Goal: Information Seeking & Learning: Learn about a topic

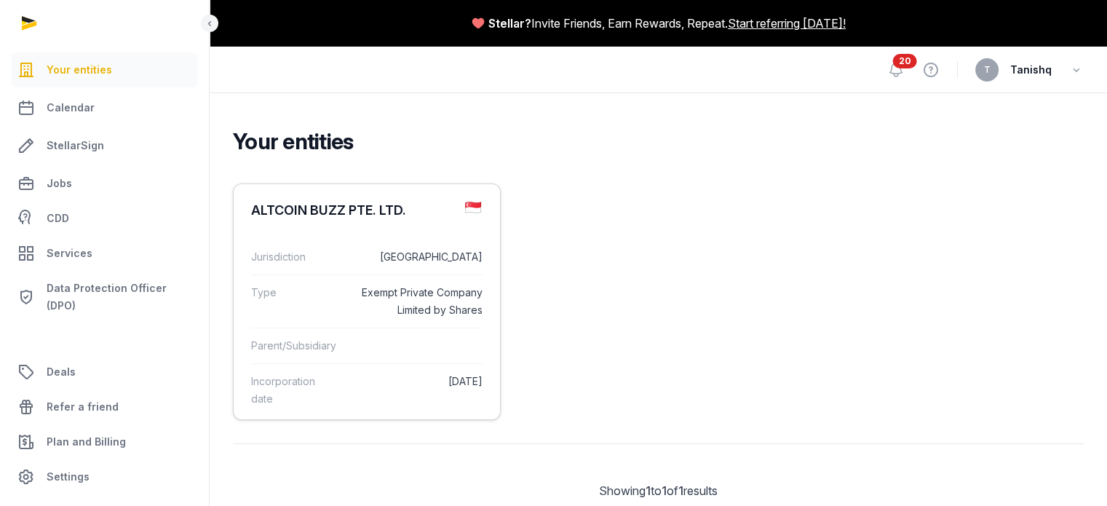
click at [366, 266] on dd "[GEOGRAPHIC_DATA]" at bounding box center [417, 256] width 132 height 17
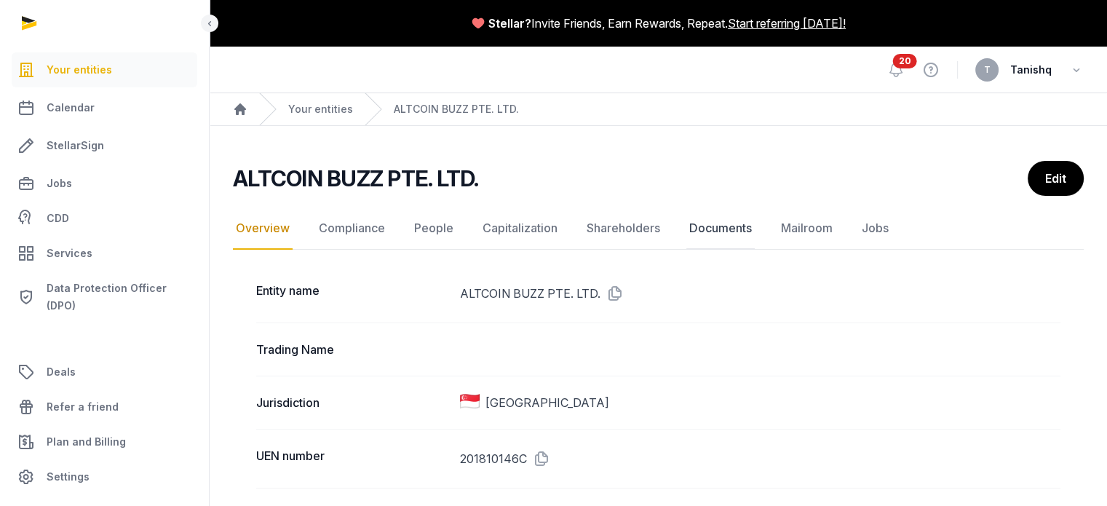
click at [710, 229] on link "Documents" at bounding box center [720, 228] width 68 height 42
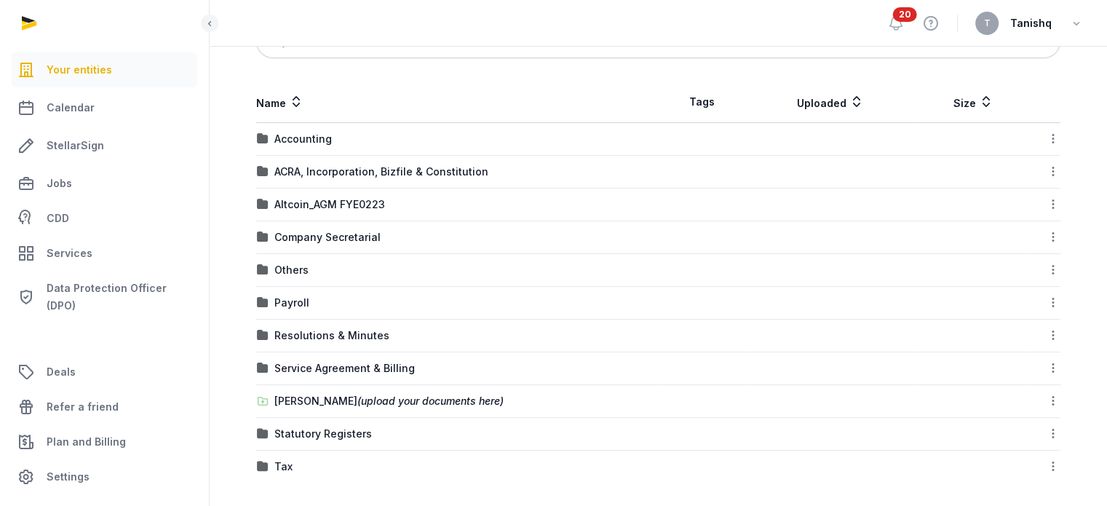
scroll to position [274, 0]
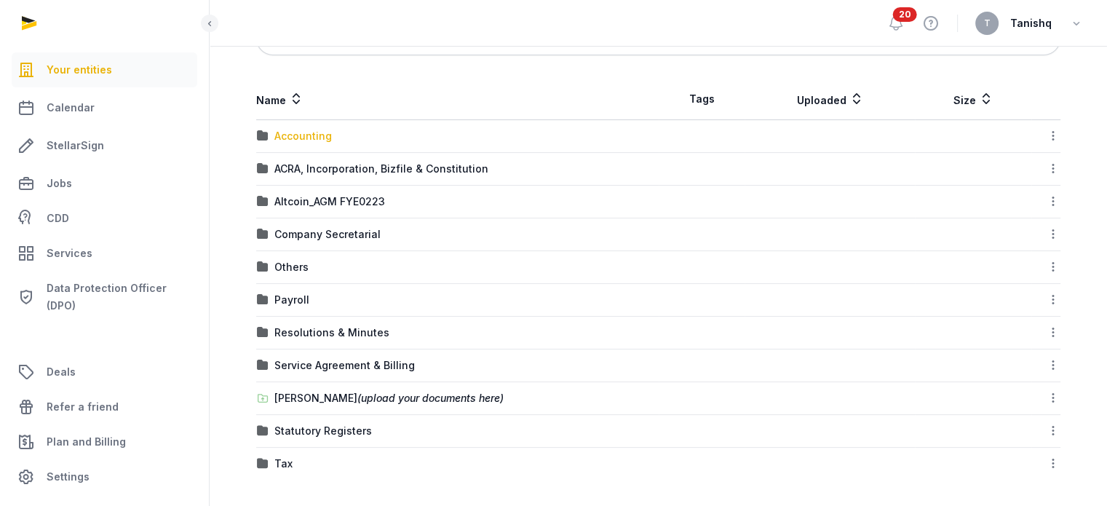
click at [301, 137] on div "Accounting" at bounding box center [303, 136] width 58 height 15
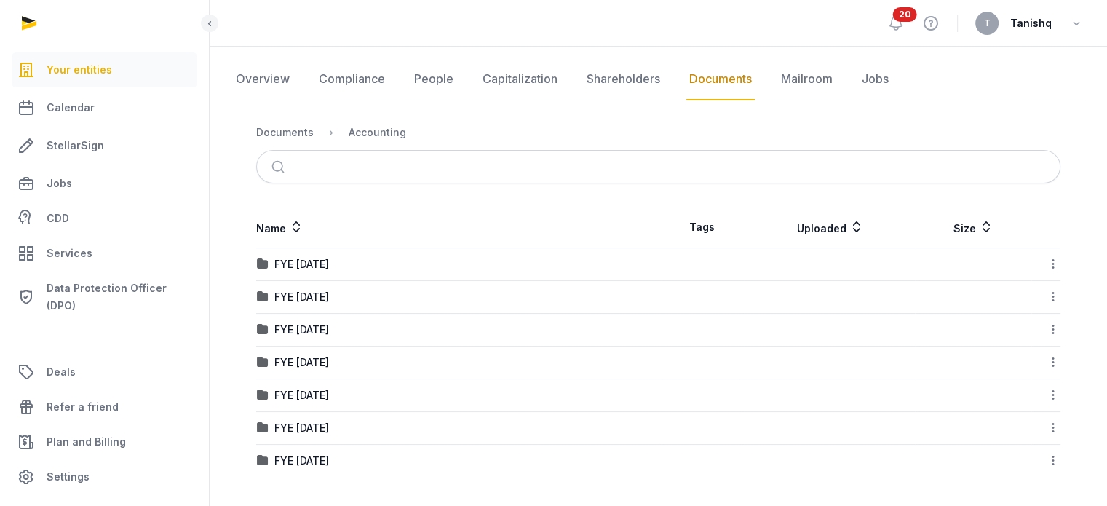
scroll to position [138, 0]
click at [325, 259] on div "FYE [DATE]" at bounding box center [301, 266] width 55 height 15
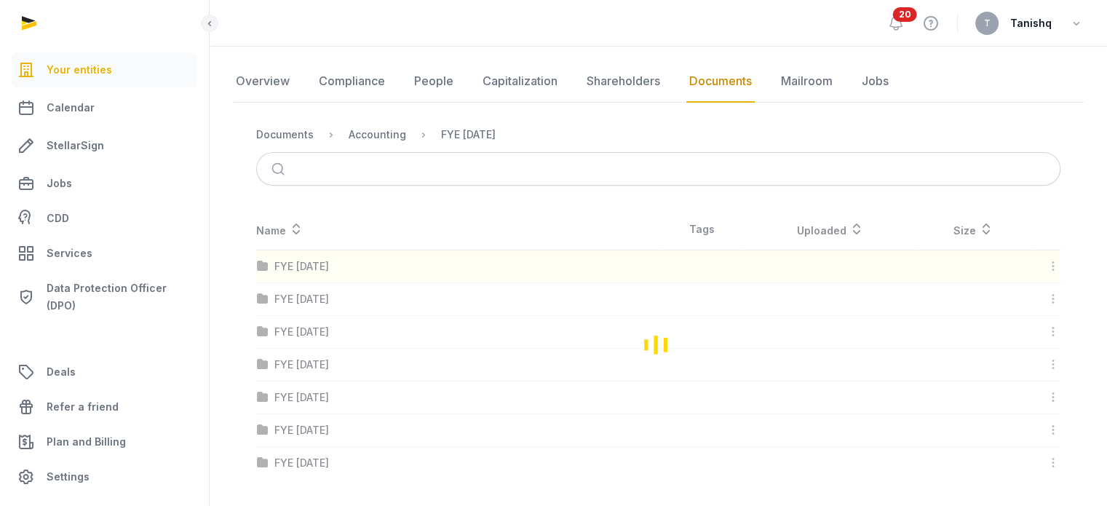
scroll to position [0, 0]
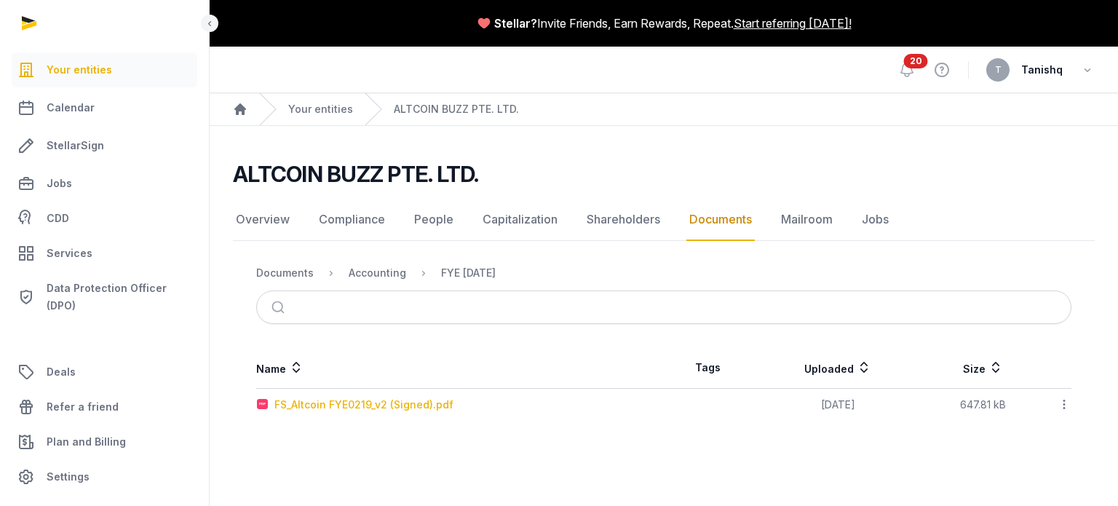
click at [376, 399] on div "FS_Altcoin FYE0219_v2 (Signed).pdf" at bounding box center [363, 404] width 179 height 15
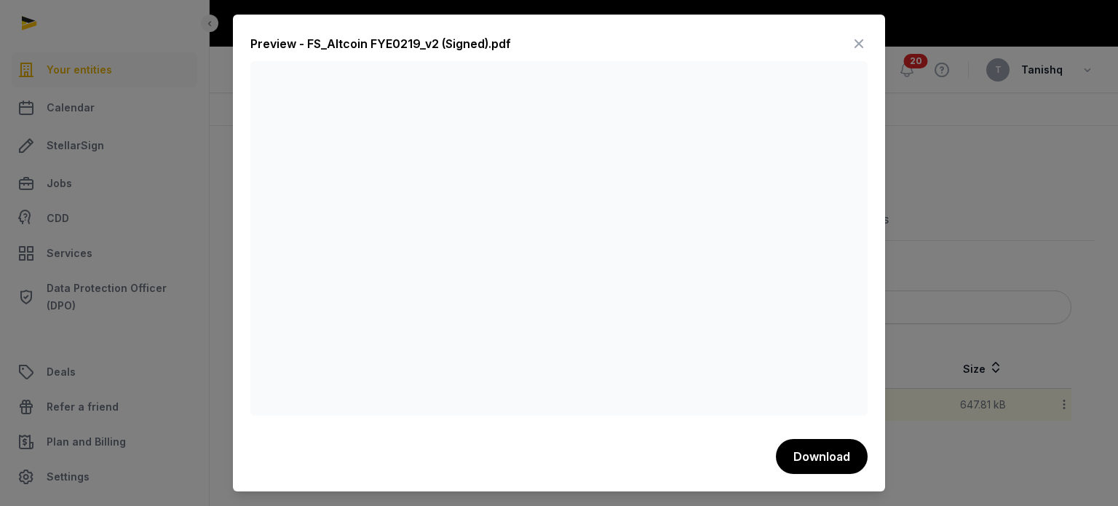
click at [863, 39] on icon at bounding box center [858, 43] width 17 height 23
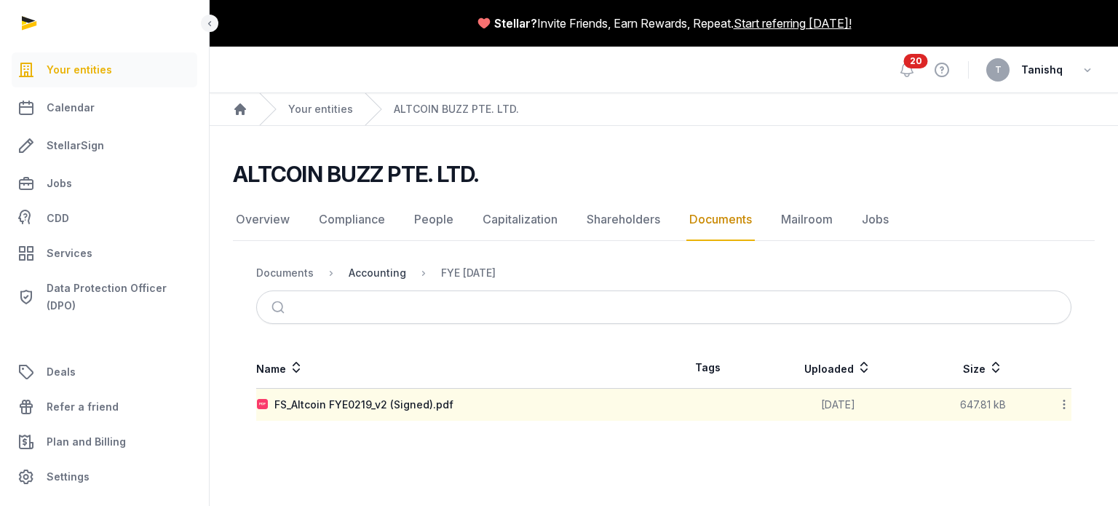
click at [368, 279] on div "Accounting" at bounding box center [378, 273] width 58 height 15
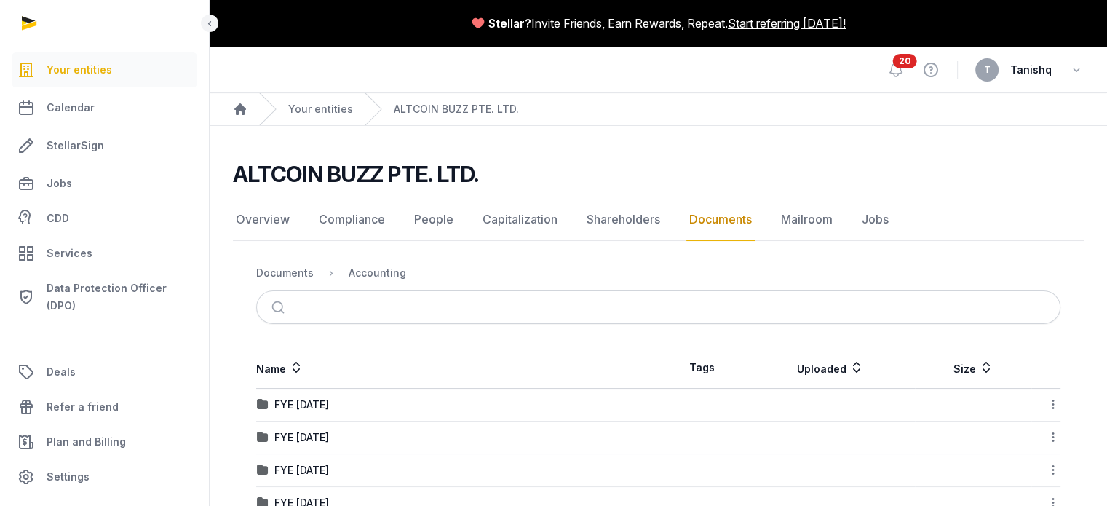
scroll to position [73, 0]
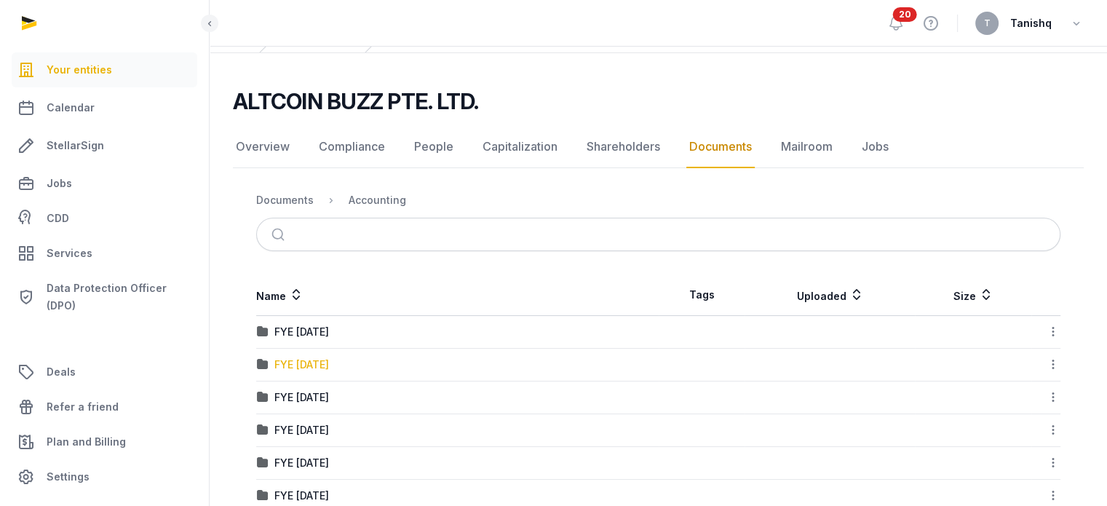
click at [311, 360] on div "FYE [DATE]" at bounding box center [301, 364] width 55 height 15
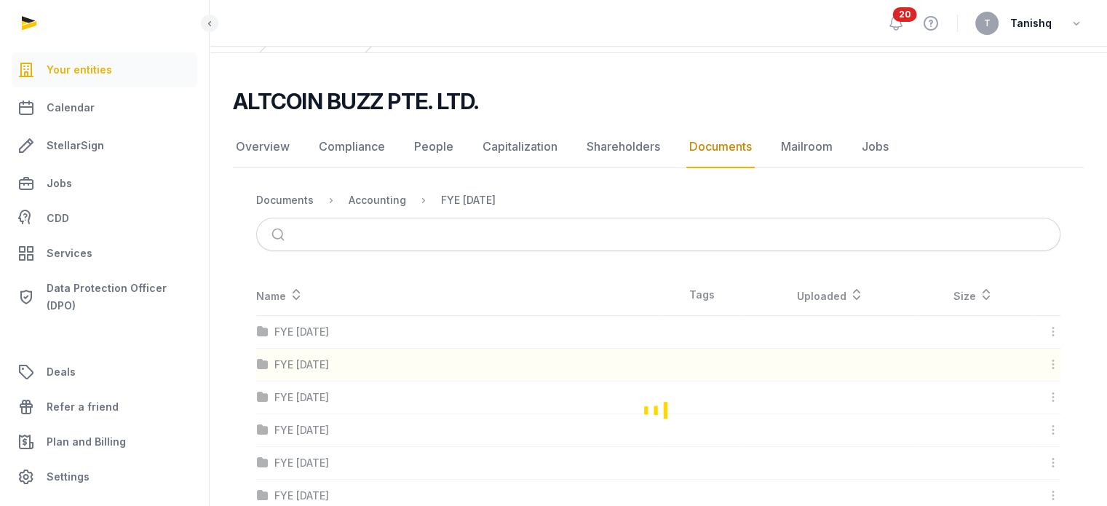
scroll to position [0, 0]
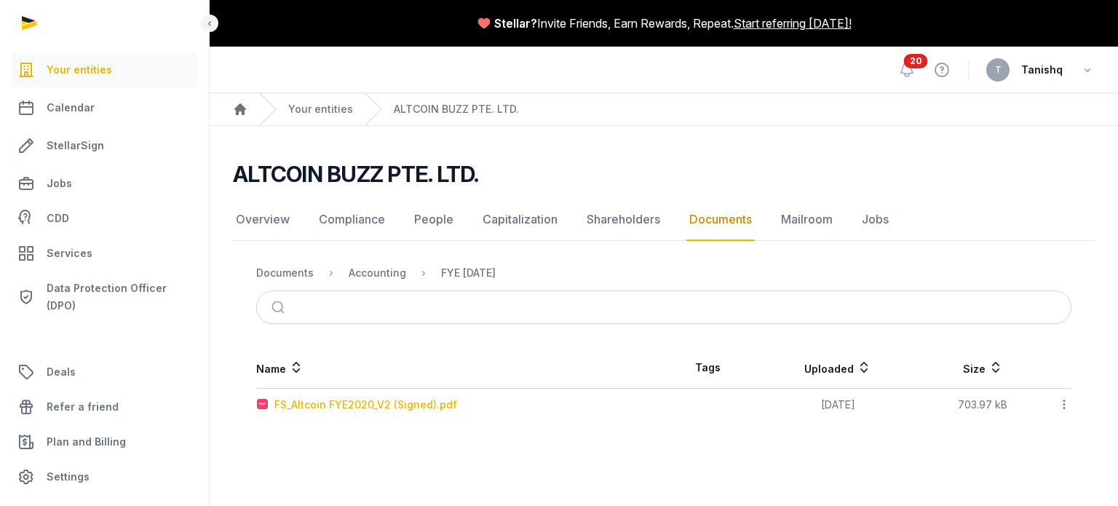
click at [397, 400] on div "FS_Altcoin FYE2020_V2 (Signed).pdf" at bounding box center [365, 404] width 183 height 15
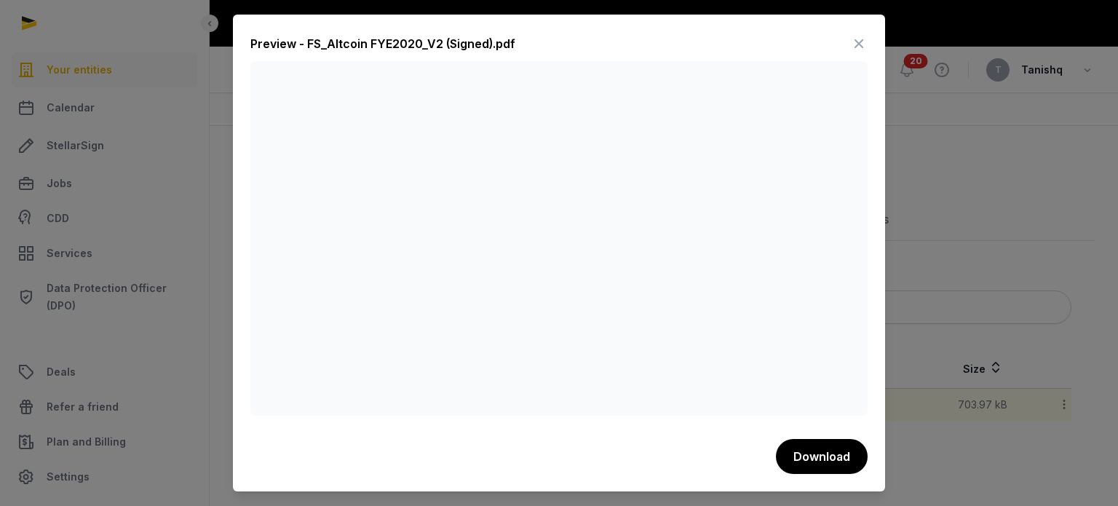
click at [919, 227] on div at bounding box center [559, 253] width 1118 height 506
click at [863, 44] on icon at bounding box center [858, 43] width 17 height 23
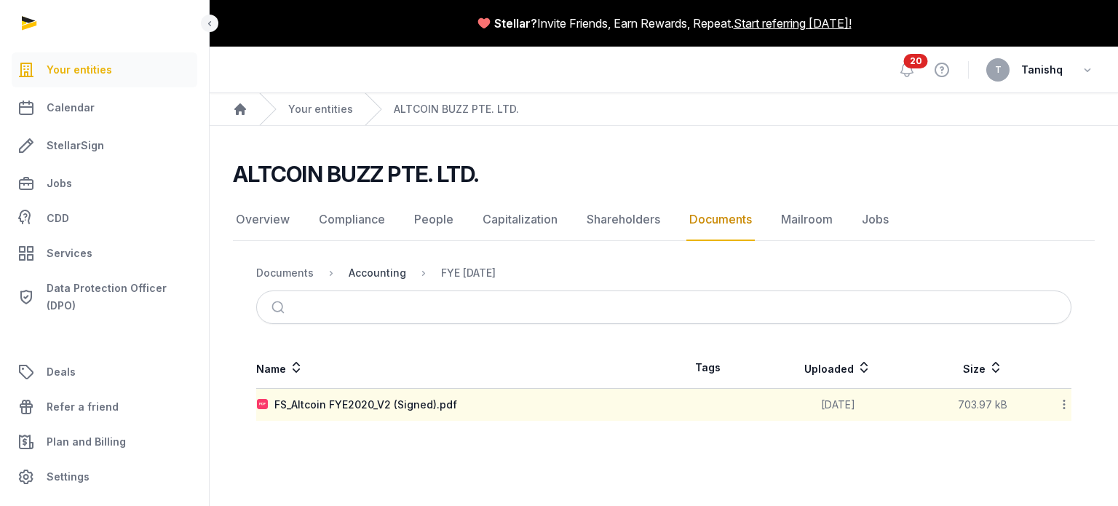
click at [352, 270] on div "Accounting" at bounding box center [378, 273] width 58 height 15
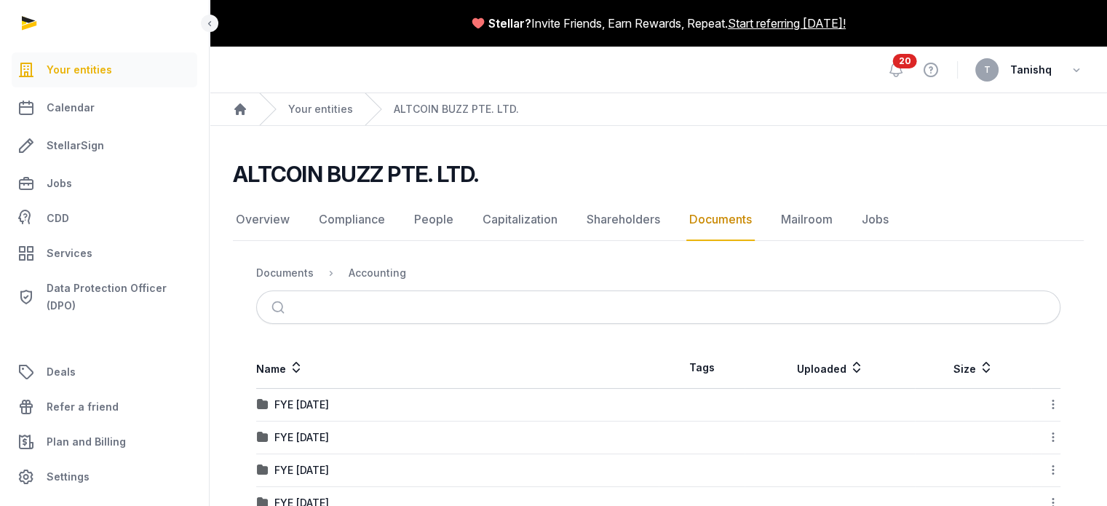
click at [322, 401] on div "FYE [DATE]" at bounding box center [301, 404] width 55 height 15
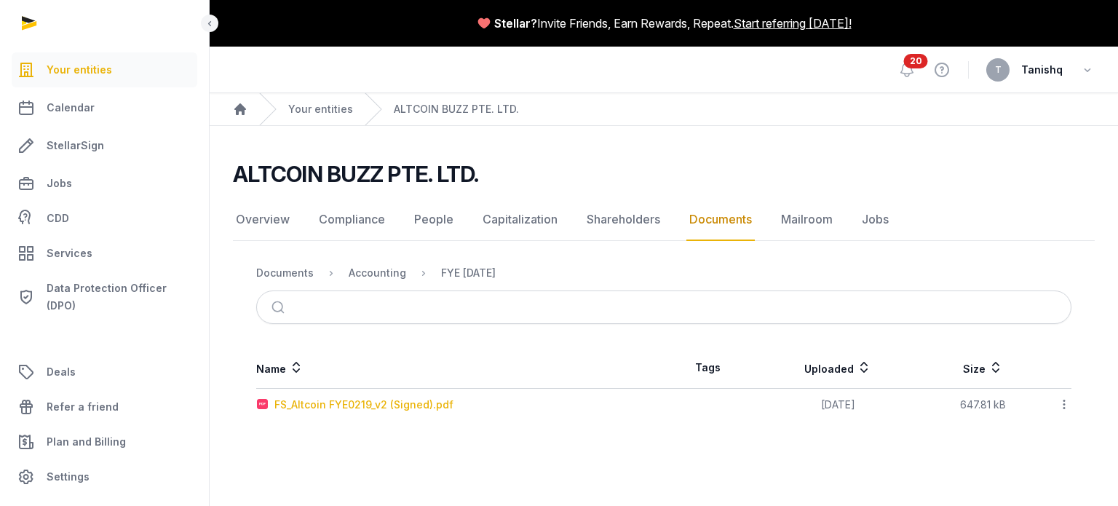
click at [344, 407] on div "FS_Altcoin FYE0219_v2 (Signed).pdf" at bounding box center [363, 404] width 179 height 15
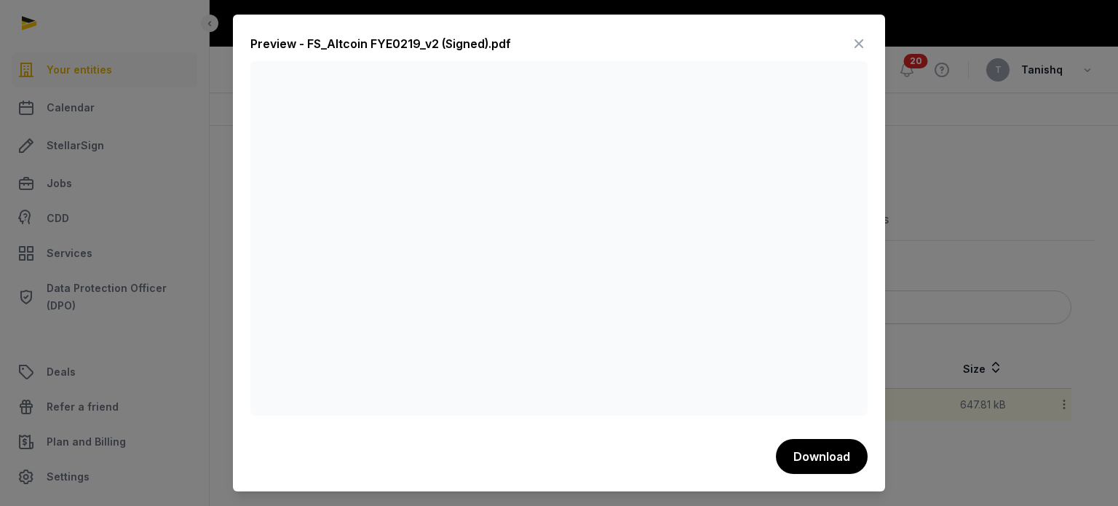
click at [972, 139] on div at bounding box center [559, 253] width 1118 height 506
click at [855, 41] on icon at bounding box center [858, 43] width 17 height 23
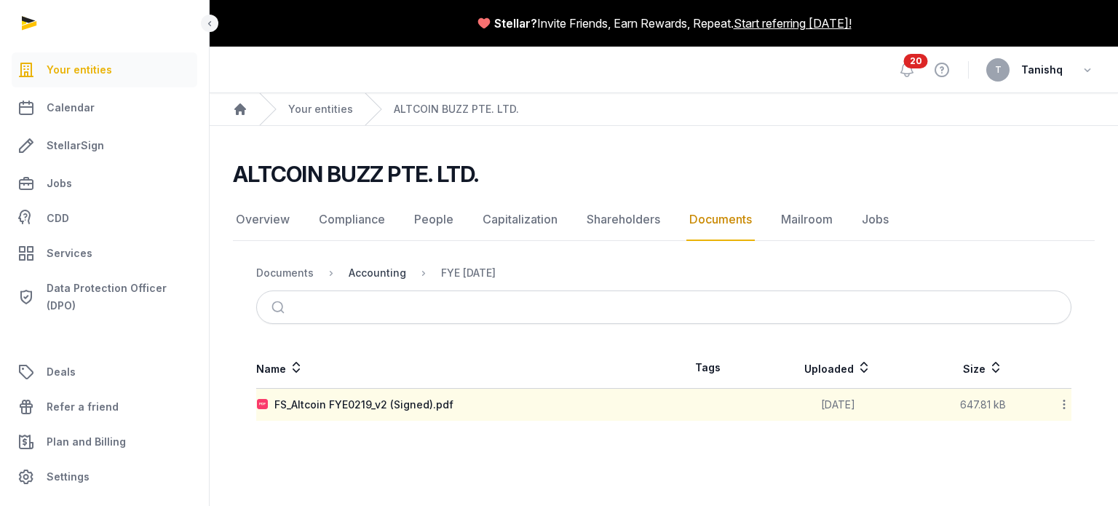
click at [384, 269] on div "Accounting" at bounding box center [378, 273] width 58 height 15
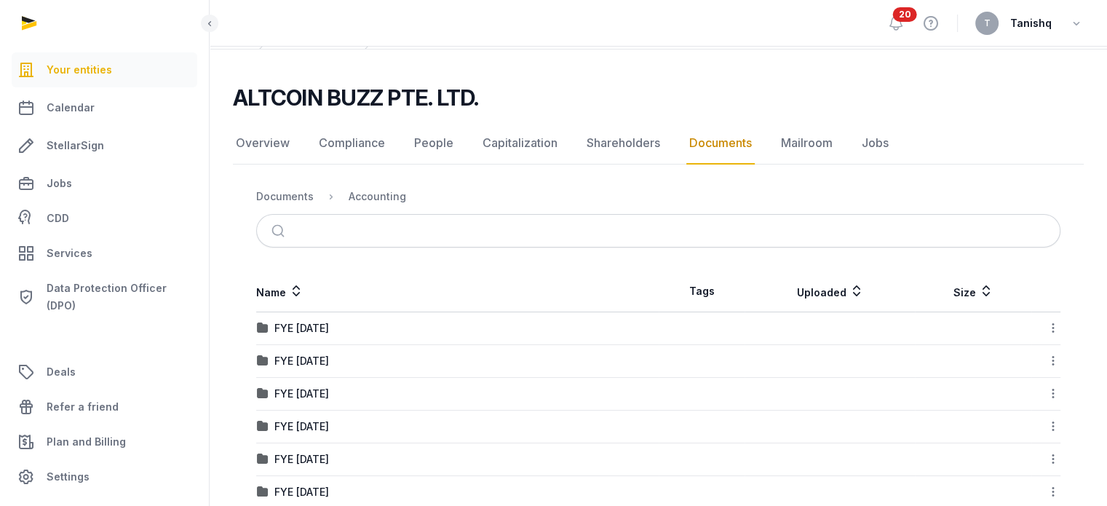
scroll to position [138, 0]
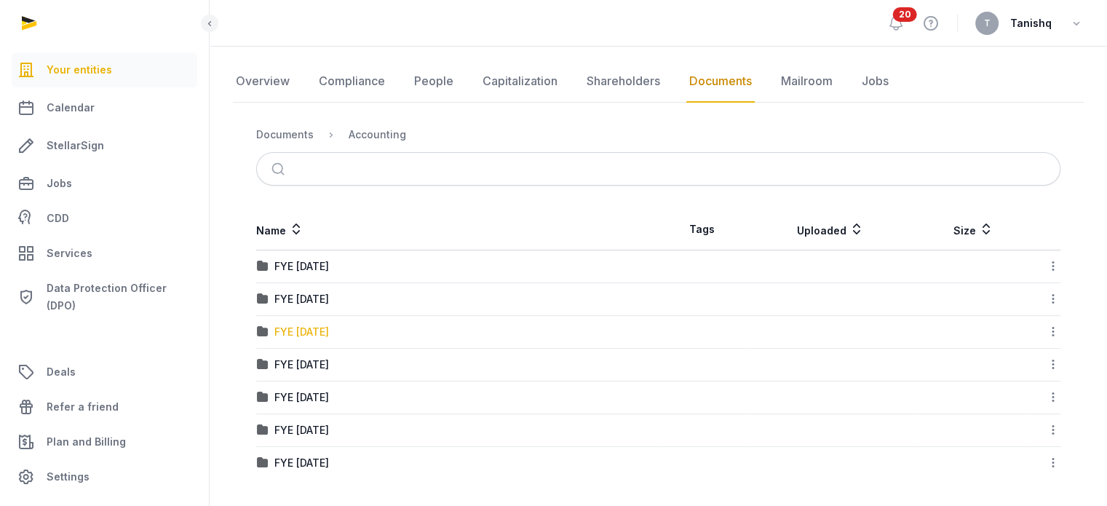
click at [322, 331] on div "FYE [DATE]" at bounding box center [301, 332] width 55 height 15
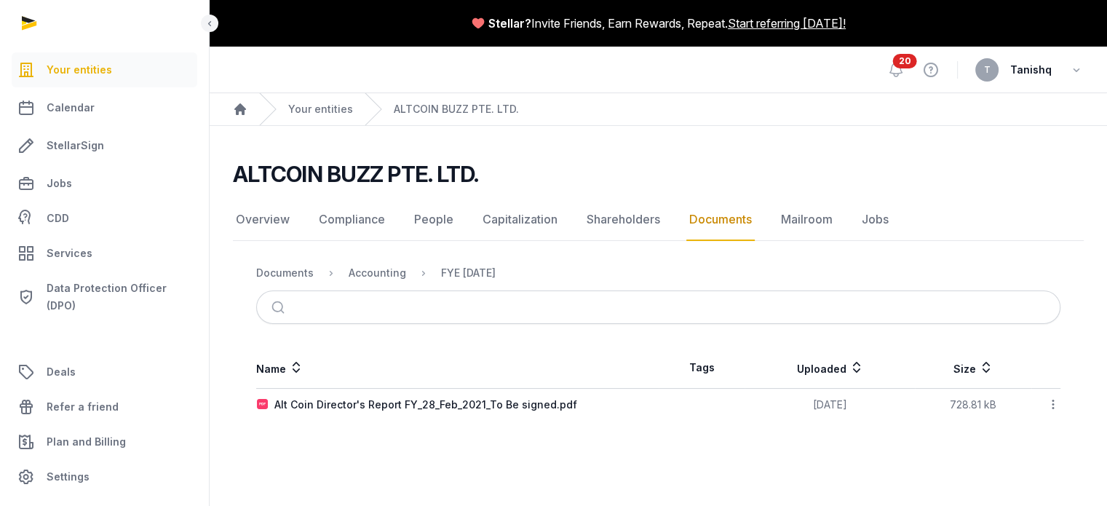
scroll to position [0, 0]
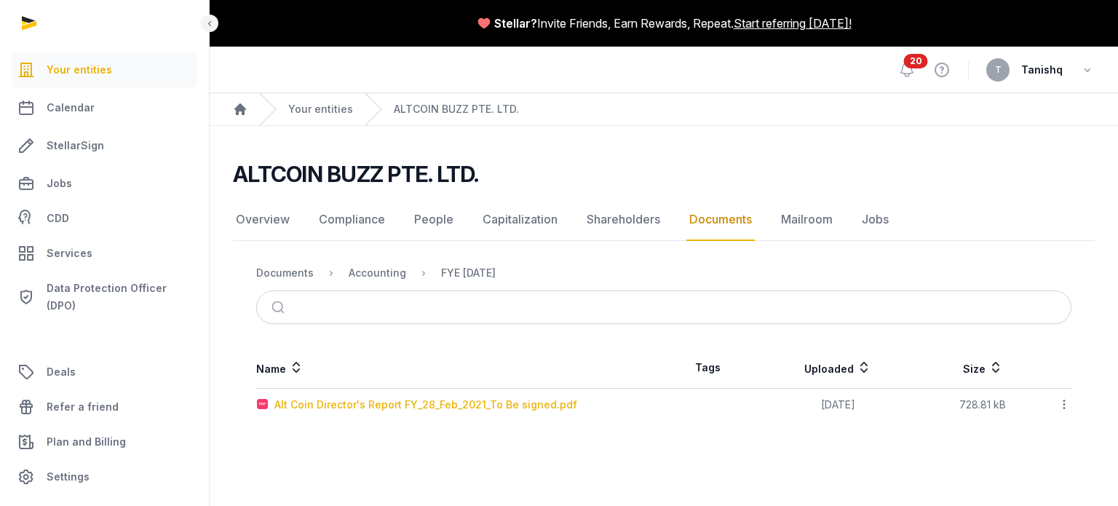
click at [392, 398] on div "Alt Coin Director's Report FY_28_Feb_2021_To Be signed.pdf" at bounding box center [425, 404] width 303 height 15
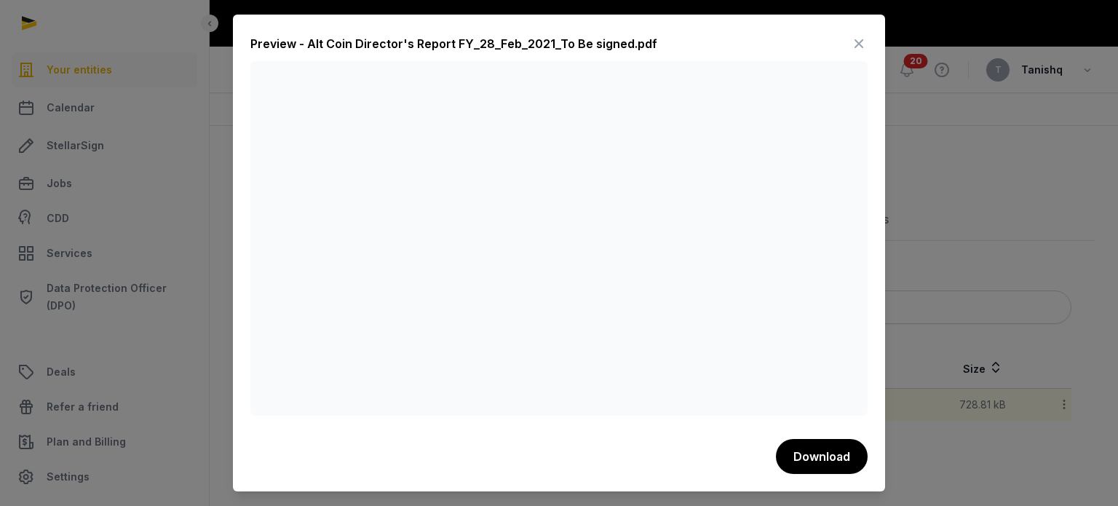
click at [1076, 258] on div at bounding box center [559, 253] width 1118 height 506
click at [911, 280] on div at bounding box center [559, 253] width 1118 height 506
click at [865, 37] on icon at bounding box center [858, 43] width 17 height 23
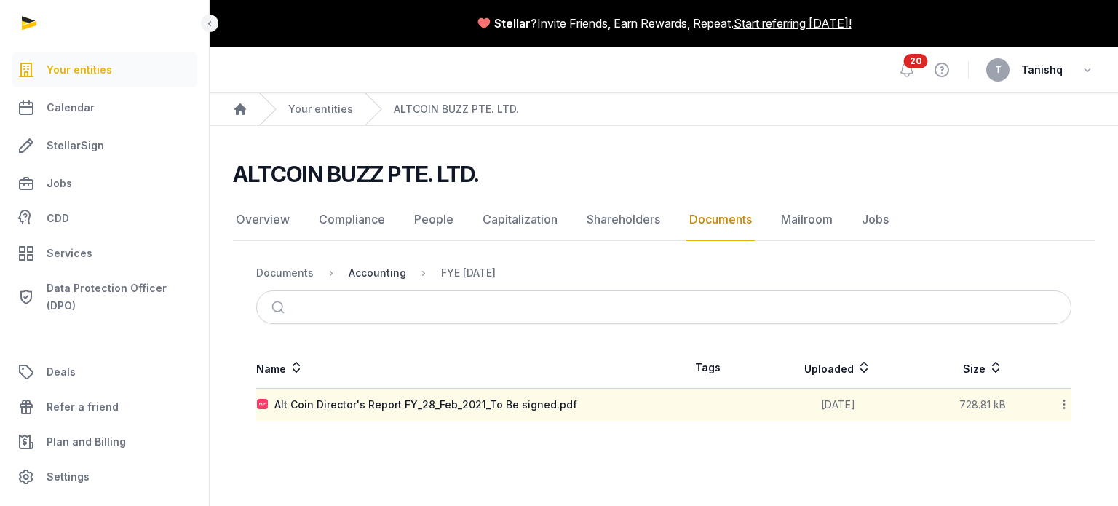
click at [371, 276] on div "Accounting" at bounding box center [378, 273] width 58 height 15
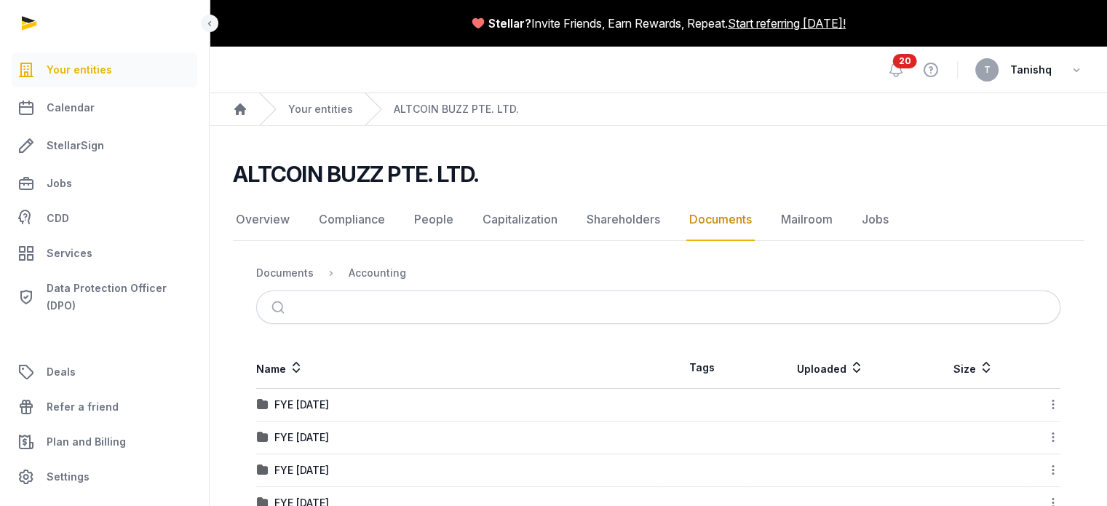
click at [630, 180] on div "ALTCOIN BUZZ PTE. LTD." at bounding box center [652, 174] width 839 height 26
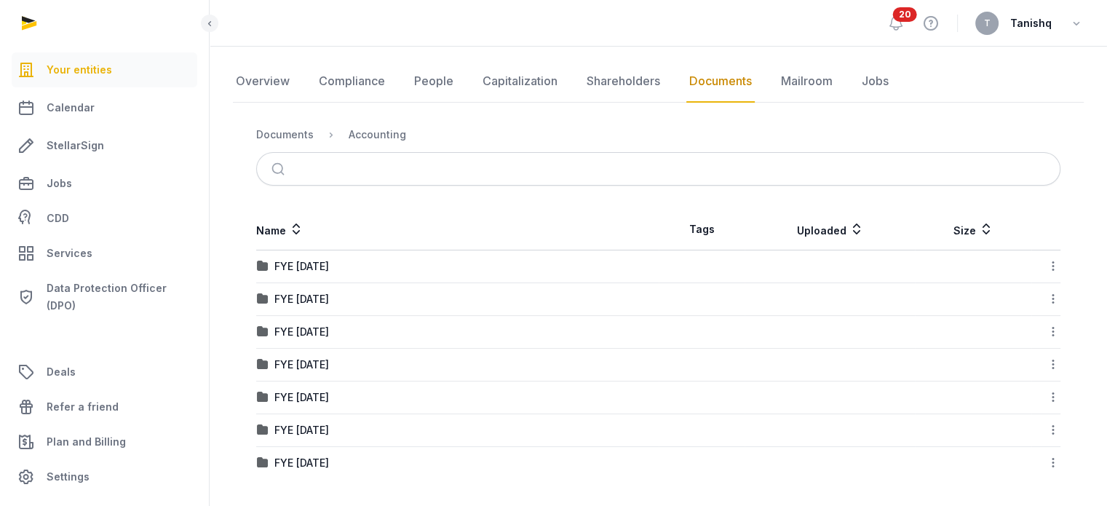
click at [315, 371] on td "FYE [DATE]" at bounding box center [457, 365] width 403 height 33
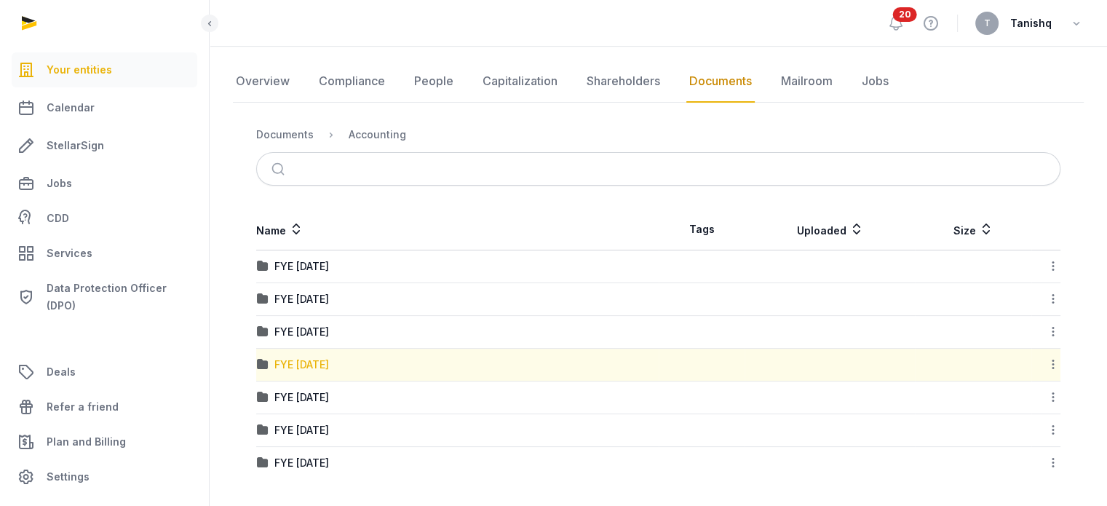
click at [314, 360] on div "FYE [DATE]" at bounding box center [301, 364] width 55 height 15
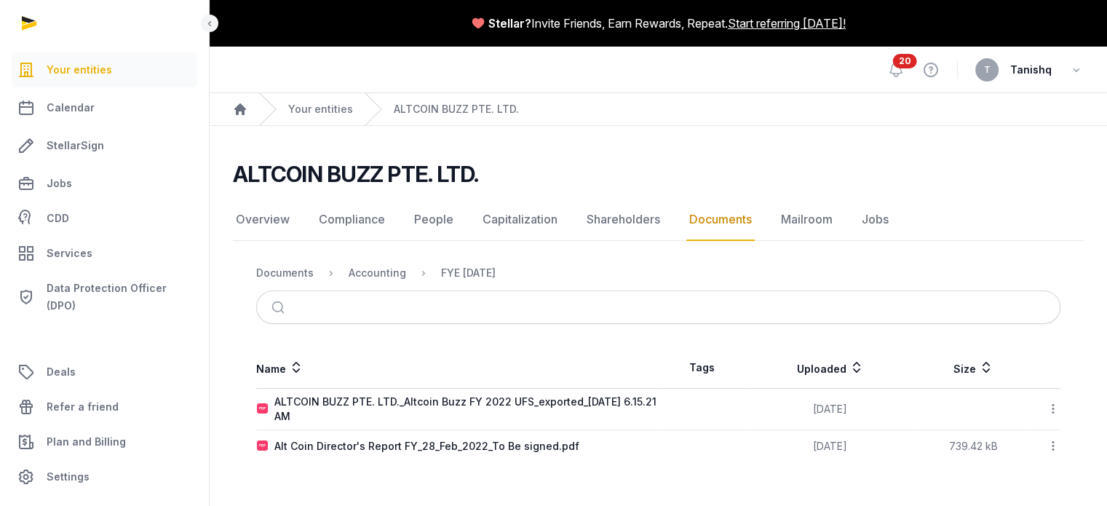
scroll to position [0, 0]
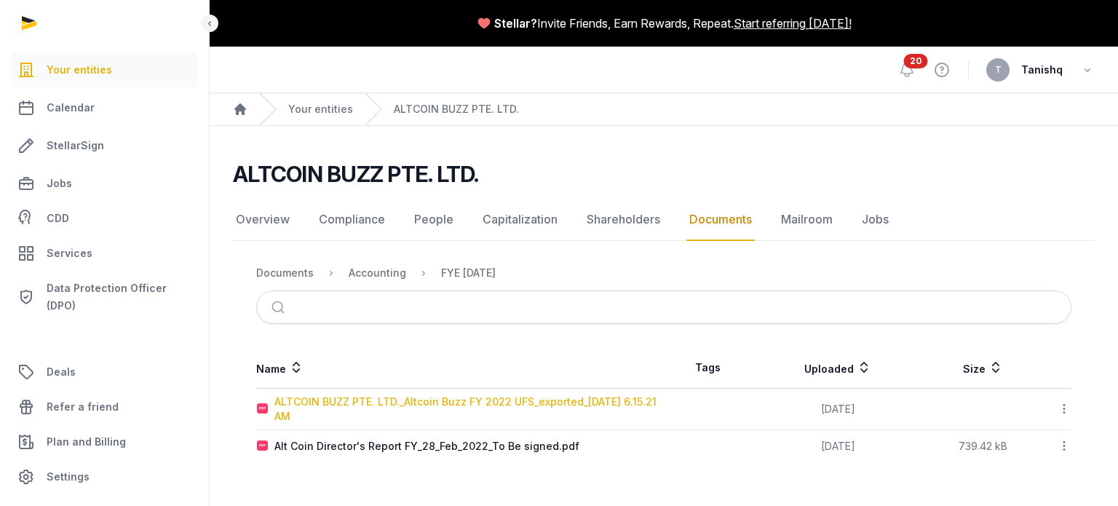
click at [464, 408] on div "ALTCOIN BUZZ PTE. LTD._Altcoin Buzz FY 2022 UFS_exported_[DATE] 6.15.21 AM" at bounding box center [468, 408] width 389 height 29
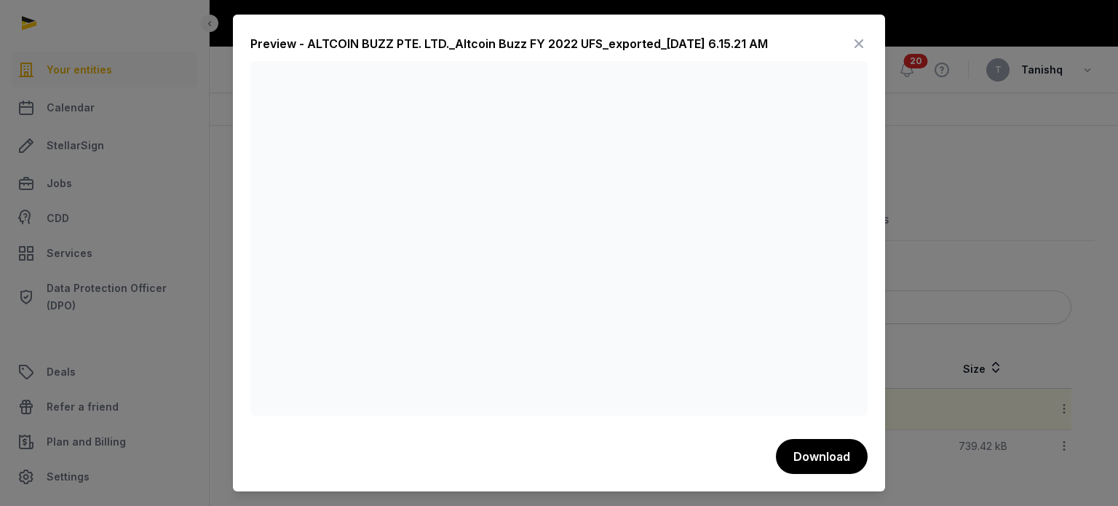
click at [937, 237] on div at bounding box center [559, 253] width 1118 height 506
click at [856, 43] on icon at bounding box center [858, 43] width 17 height 23
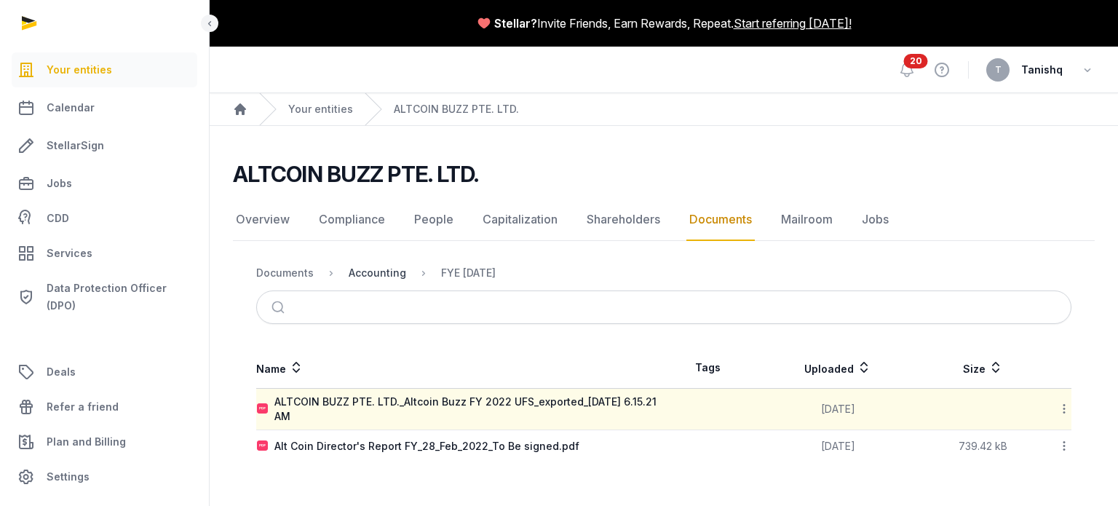
click at [369, 277] on div "Accounting" at bounding box center [378, 273] width 58 height 15
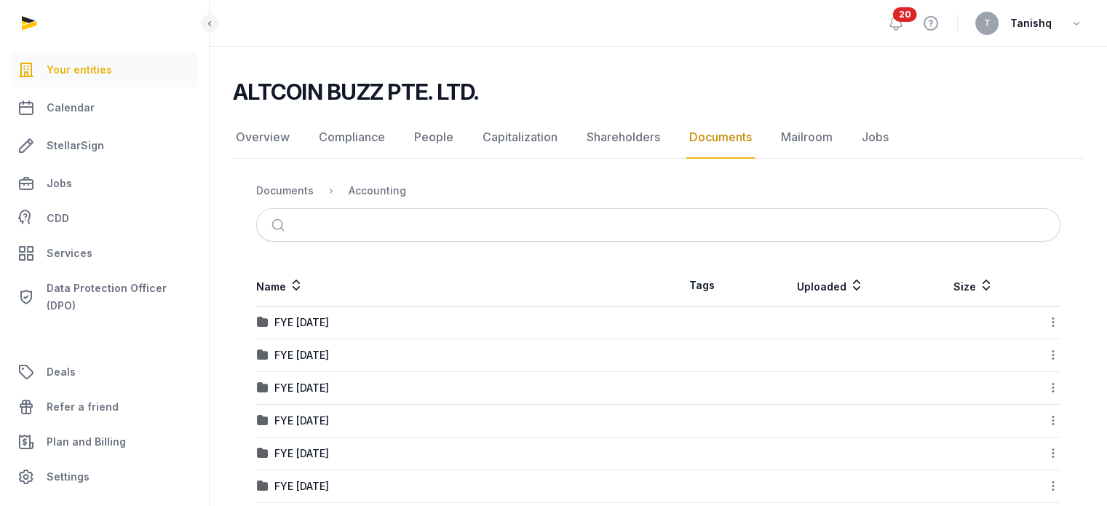
scroll to position [138, 0]
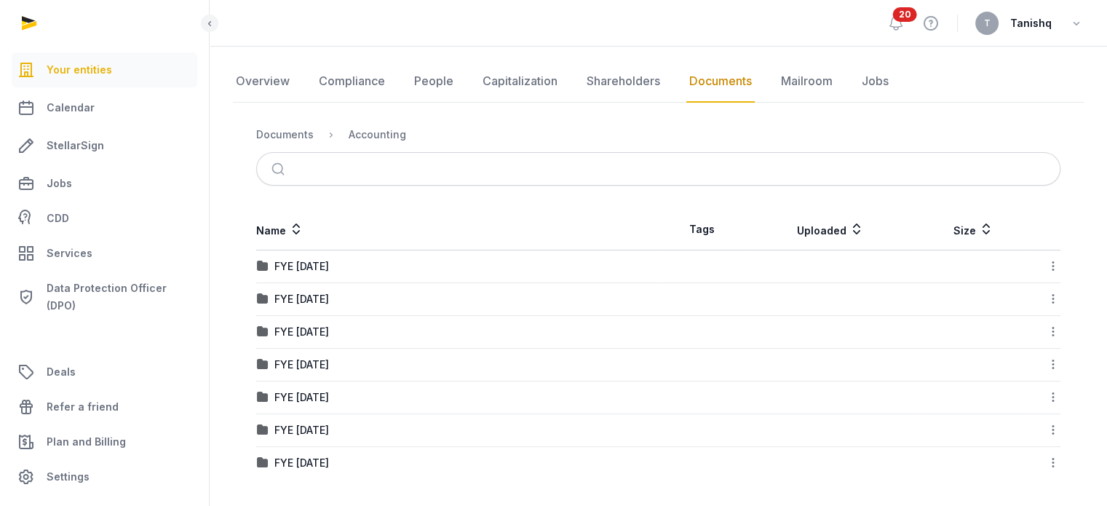
click at [314, 386] on td "FYE [DATE]" at bounding box center [457, 397] width 403 height 33
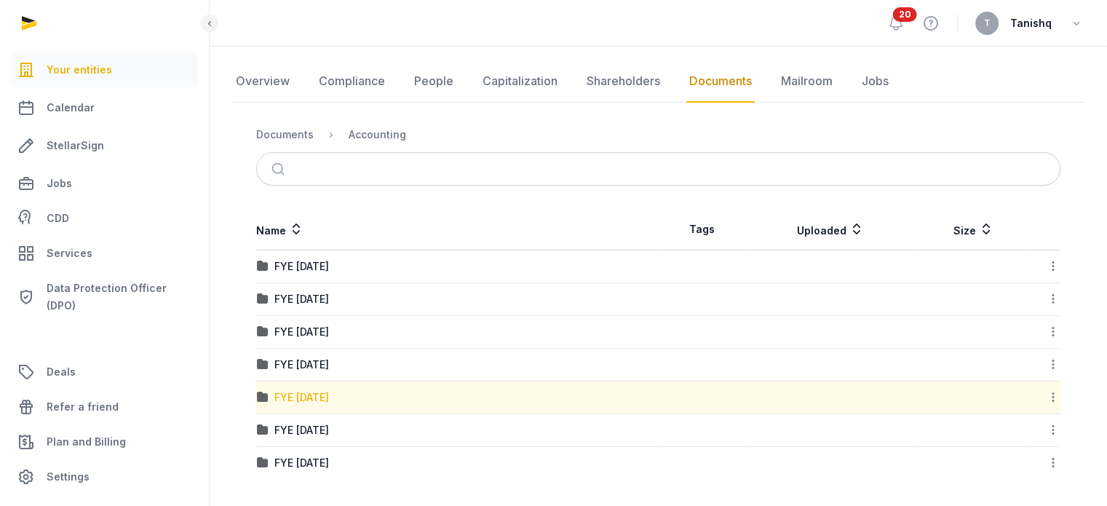
click at [314, 396] on div "FYE [DATE]" at bounding box center [301, 397] width 55 height 15
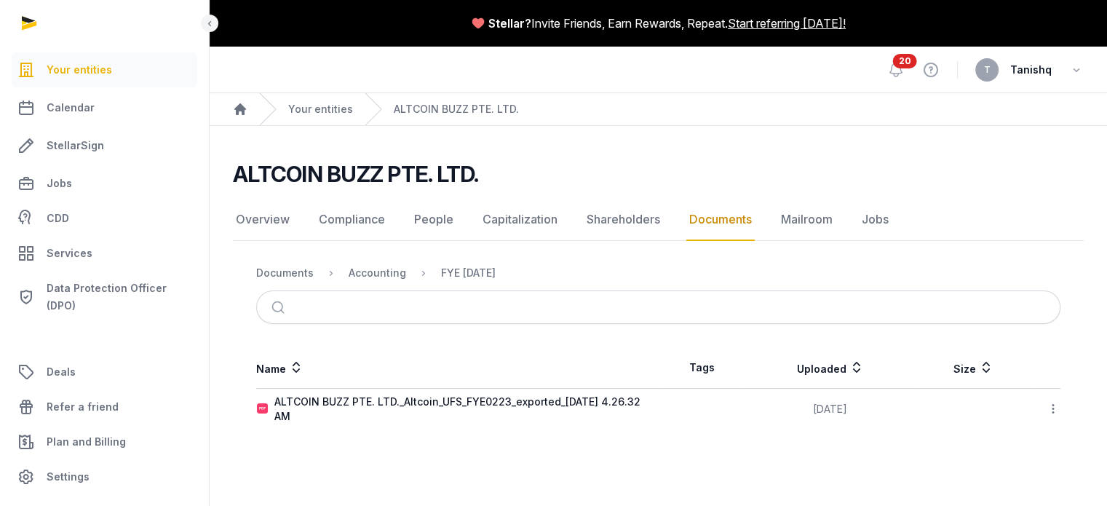
scroll to position [0, 0]
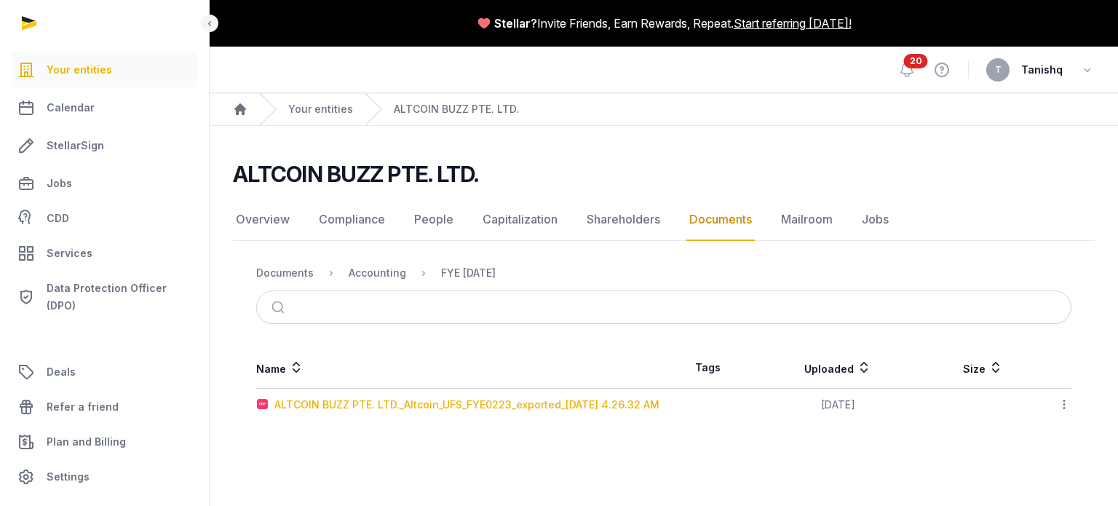
click at [504, 399] on div "ALTCOIN BUZZ PTE. LTD._Altcoin_UFS_FYE0223_exported_[DATE] 4.26.32 AM" at bounding box center [466, 404] width 385 height 15
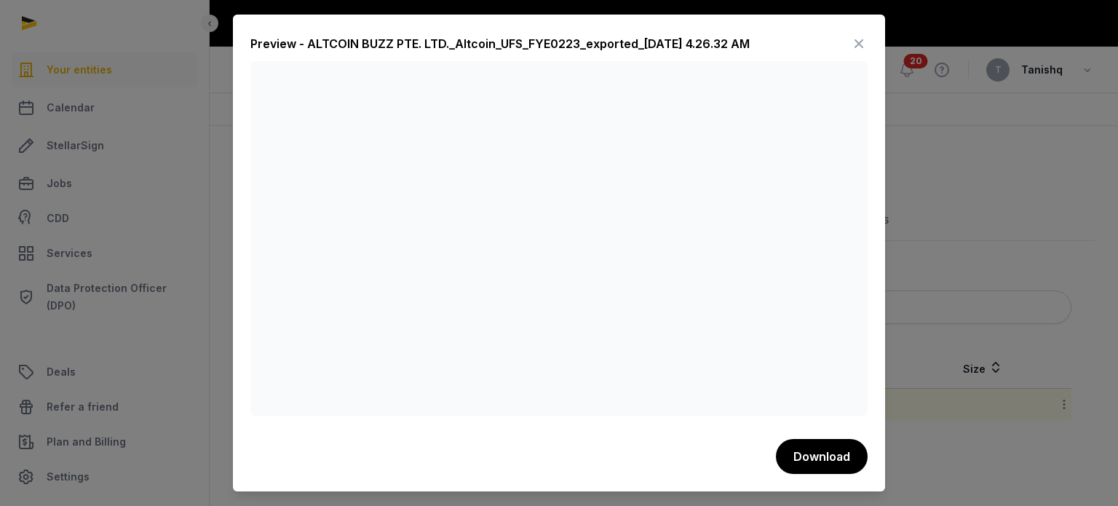
click at [901, 134] on div at bounding box center [559, 253] width 1118 height 506
click at [853, 40] on icon at bounding box center [858, 43] width 17 height 23
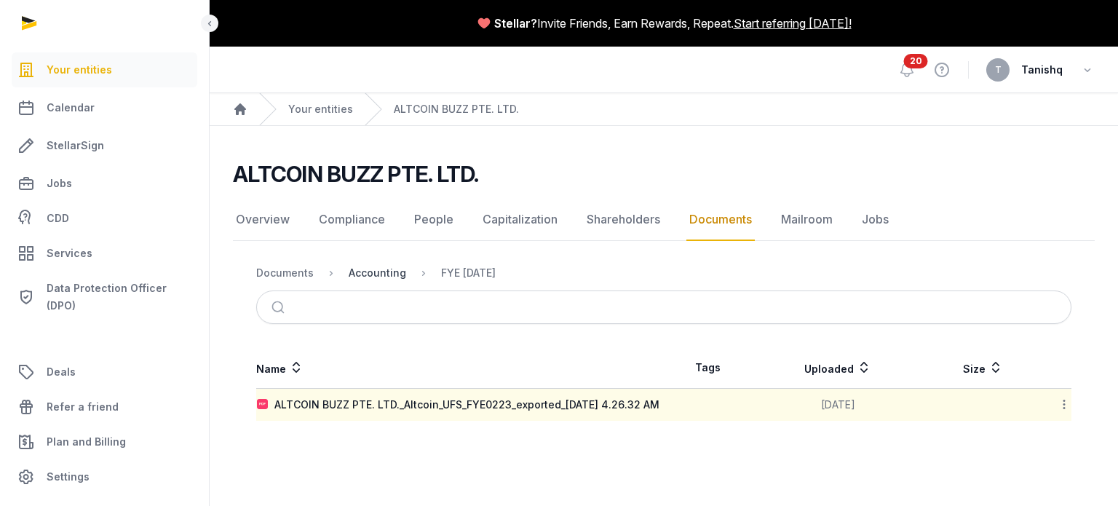
click at [380, 266] on div "Accounting" at bounding box center [378, 273] width 58 height 15
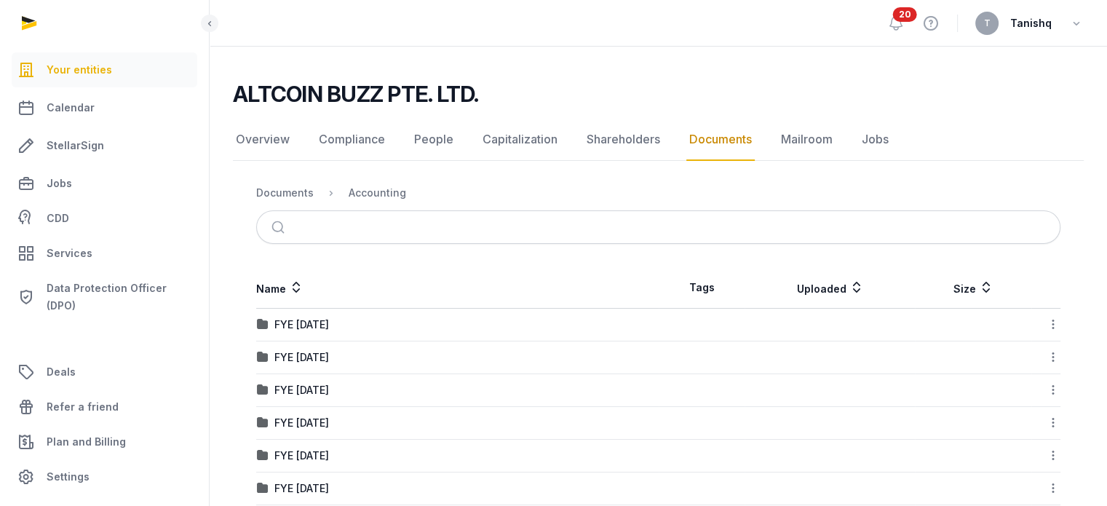
scroll to position [138, 0]
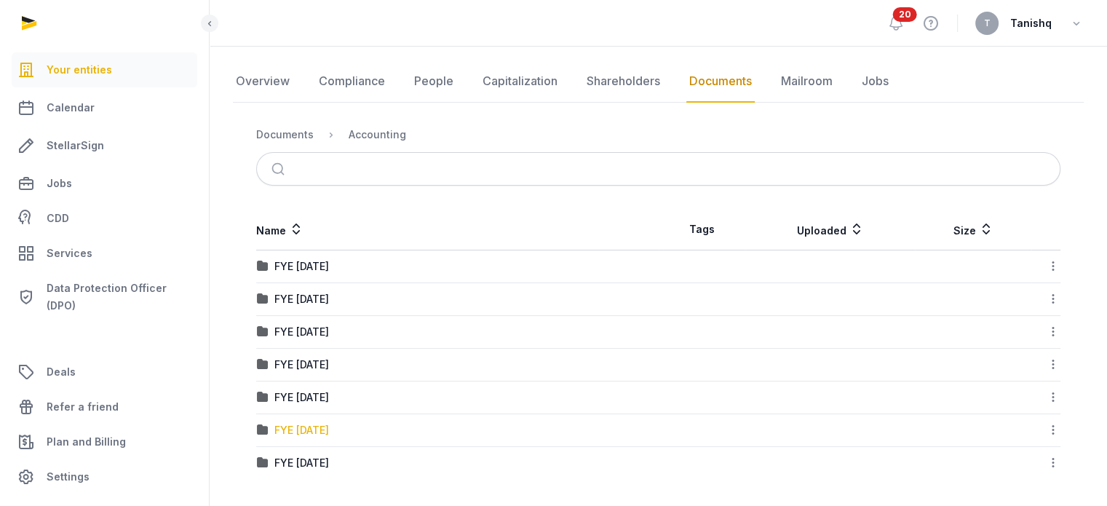
click at [312, 428] on div "FYE [DATE]" at bounding box center [301, 430] width 55 height 15
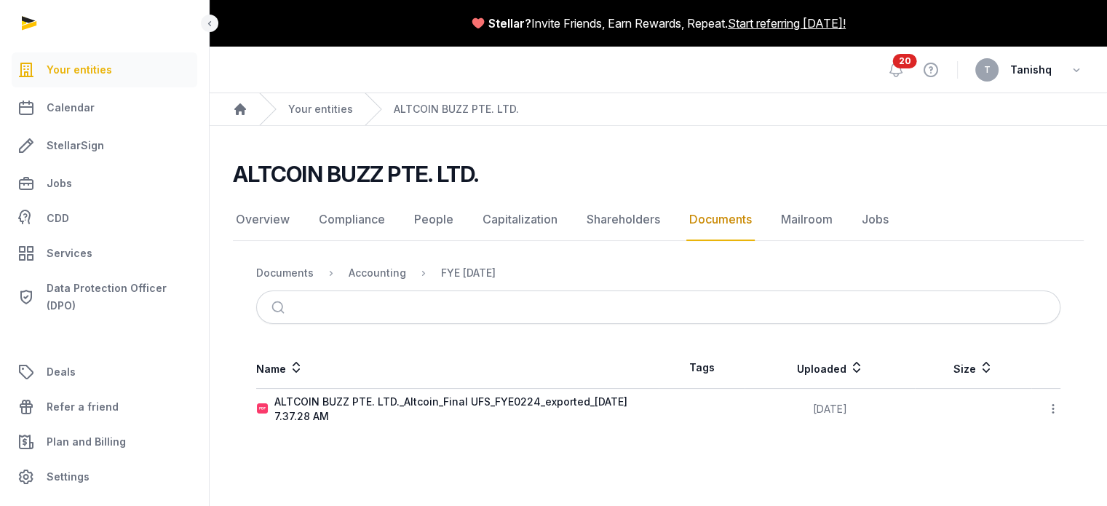
scroll to position [0, 0]
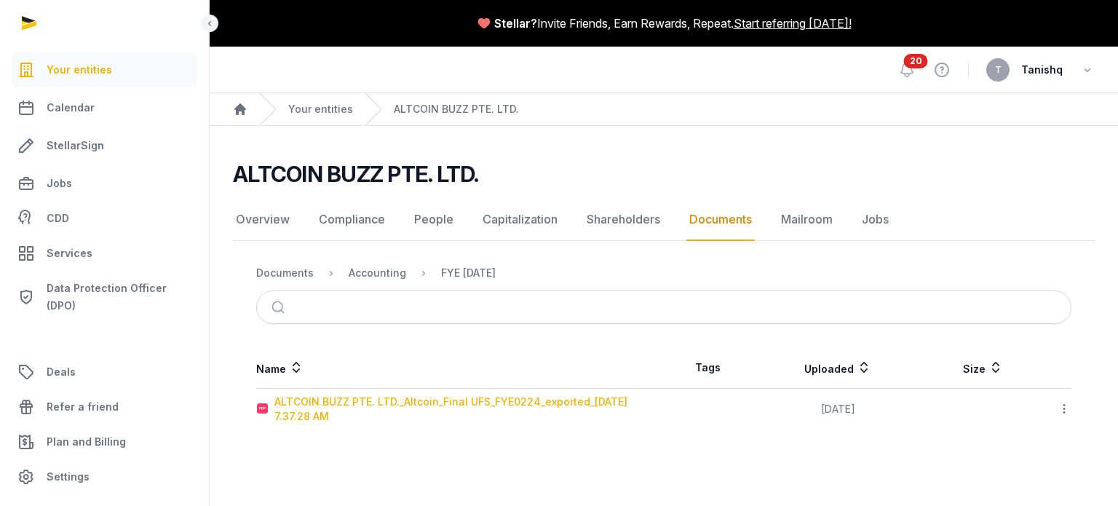
click at [486, 399] on div "ALTCOIN BUZZ PTE. LTD._Altcoin_Final UFS_FYE0224_exported_[DATE] 7.37.28 AM" at bounding box center [468, 408] width 389 height 29
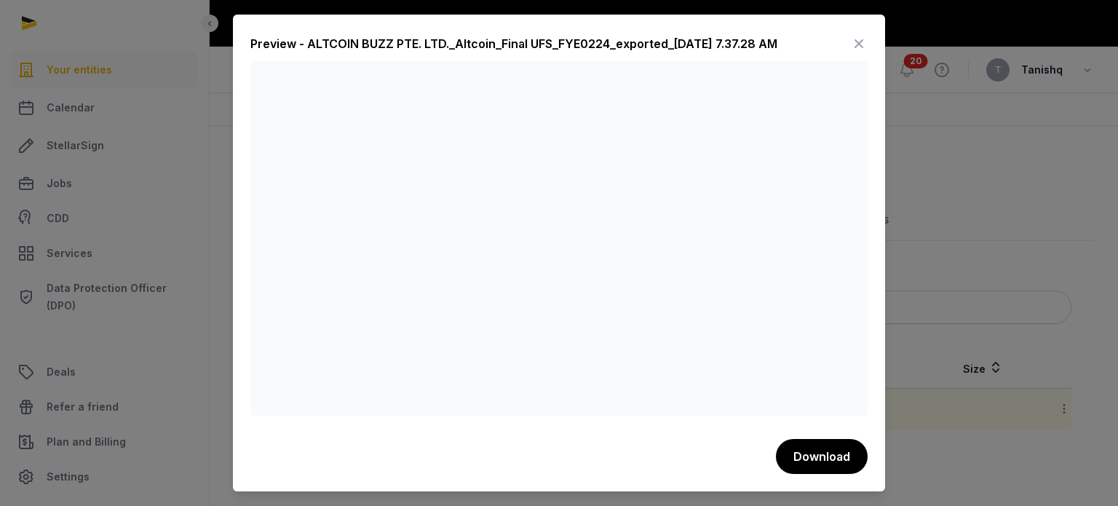
click at [933, 294] on div at bounding box center [559, 253] width 1118 height 506
click at [859, 34] on icon at bounding box center [858, 43] width 17 height 23
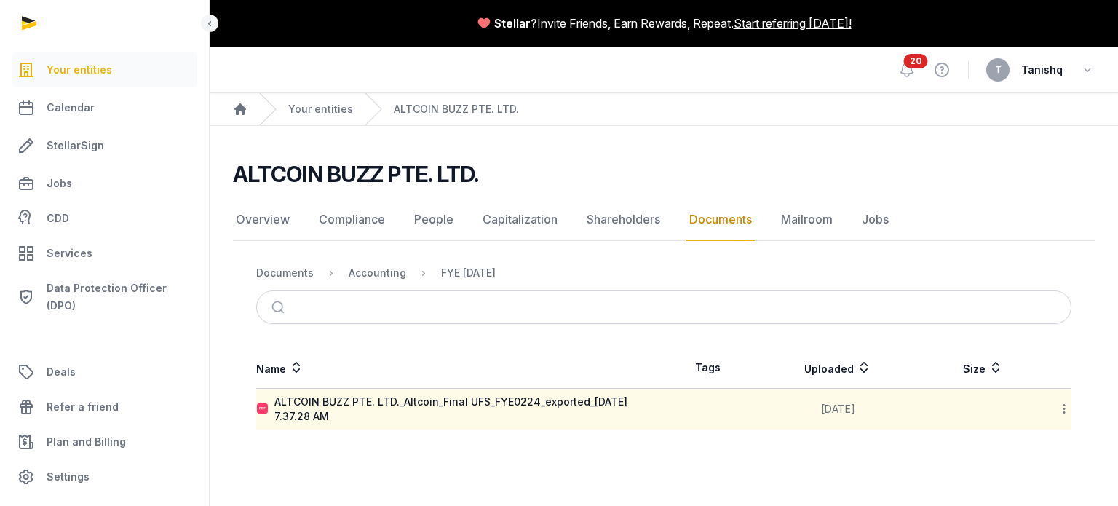
click at [362, 283] on nav "Documents Accounting FYE [DATE]" at bounding box center [663, 272] width 815 height 35
click at [364, 275] on div "Accounting" at bounding box center [378, 273] width 58 height 15
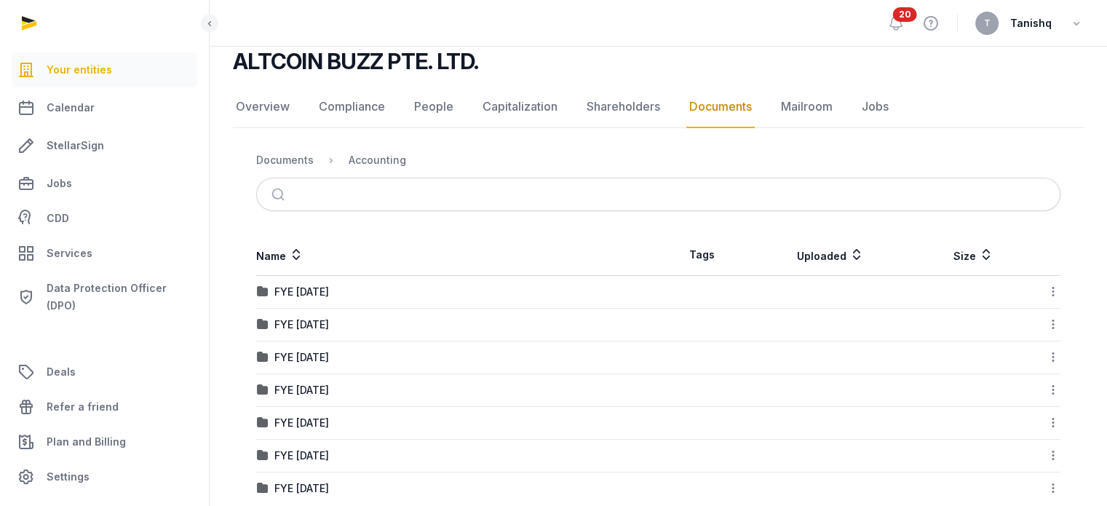
scroll to position [138, 0]
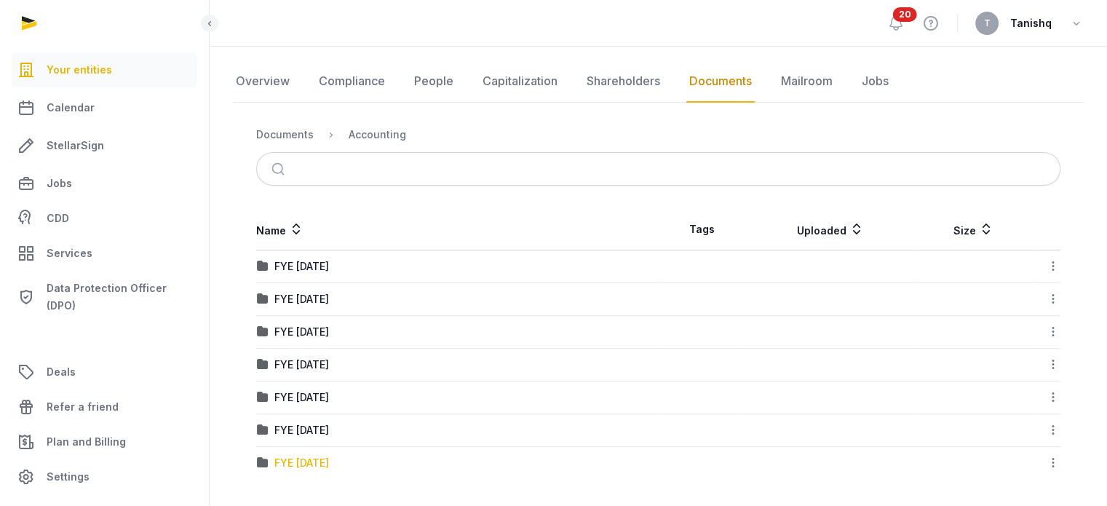
click at [329, 459] on div "FYE [DATE]" at bounding box center [301, 463] width 55 height 15
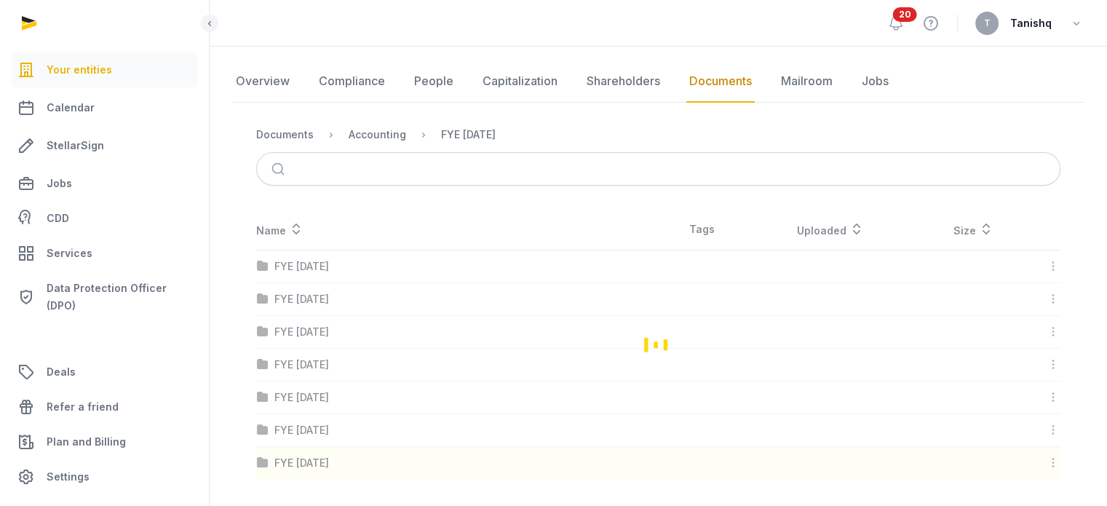
scroll to position [43, 0]
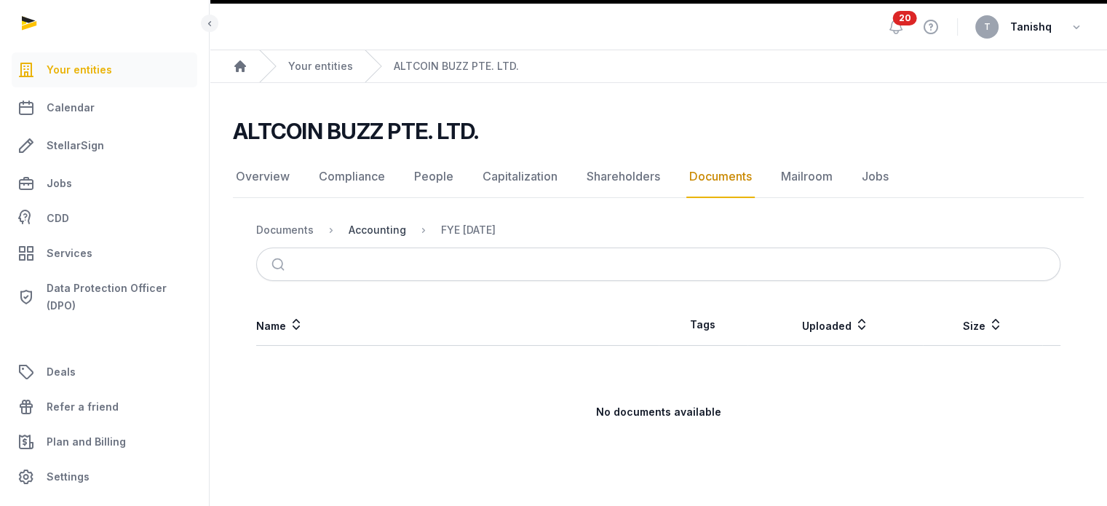
click at [390, 224] on div "Accounting" at bounding box center [378, 230] width 58 height 15
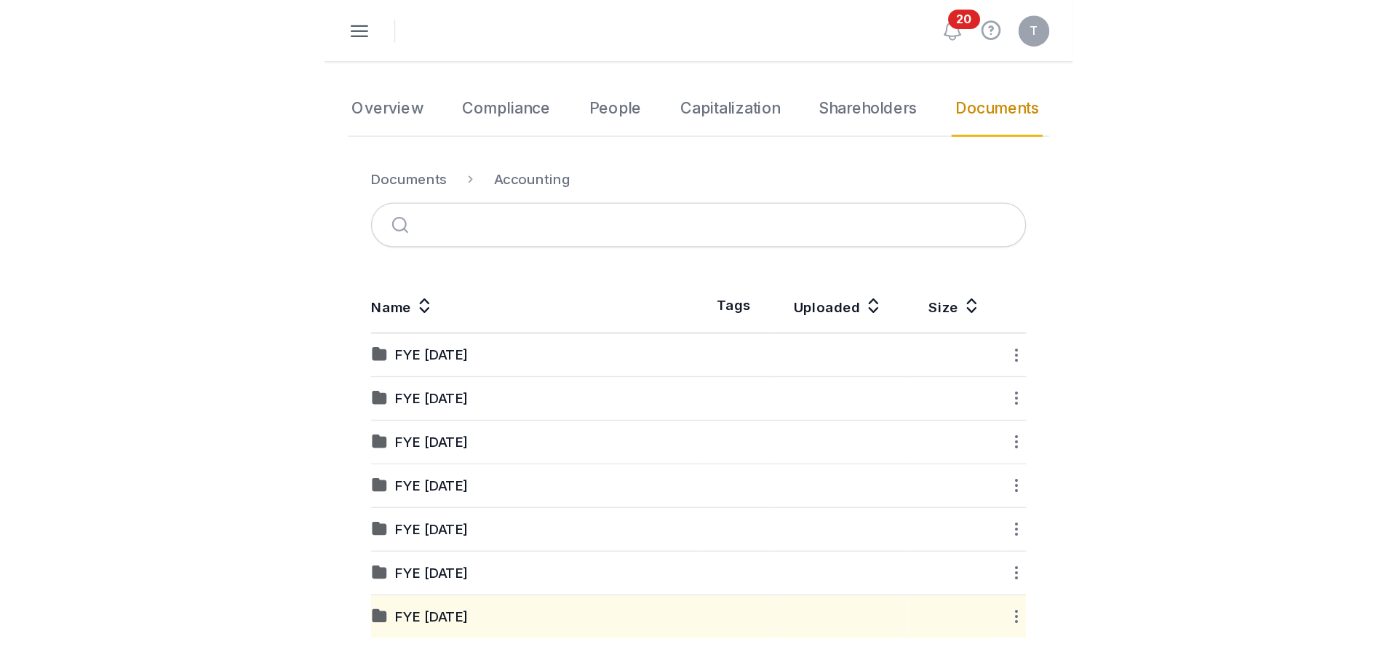
scroll to position [0, 0]
